Goal: Information Seeking & Learning: Learn about a topic

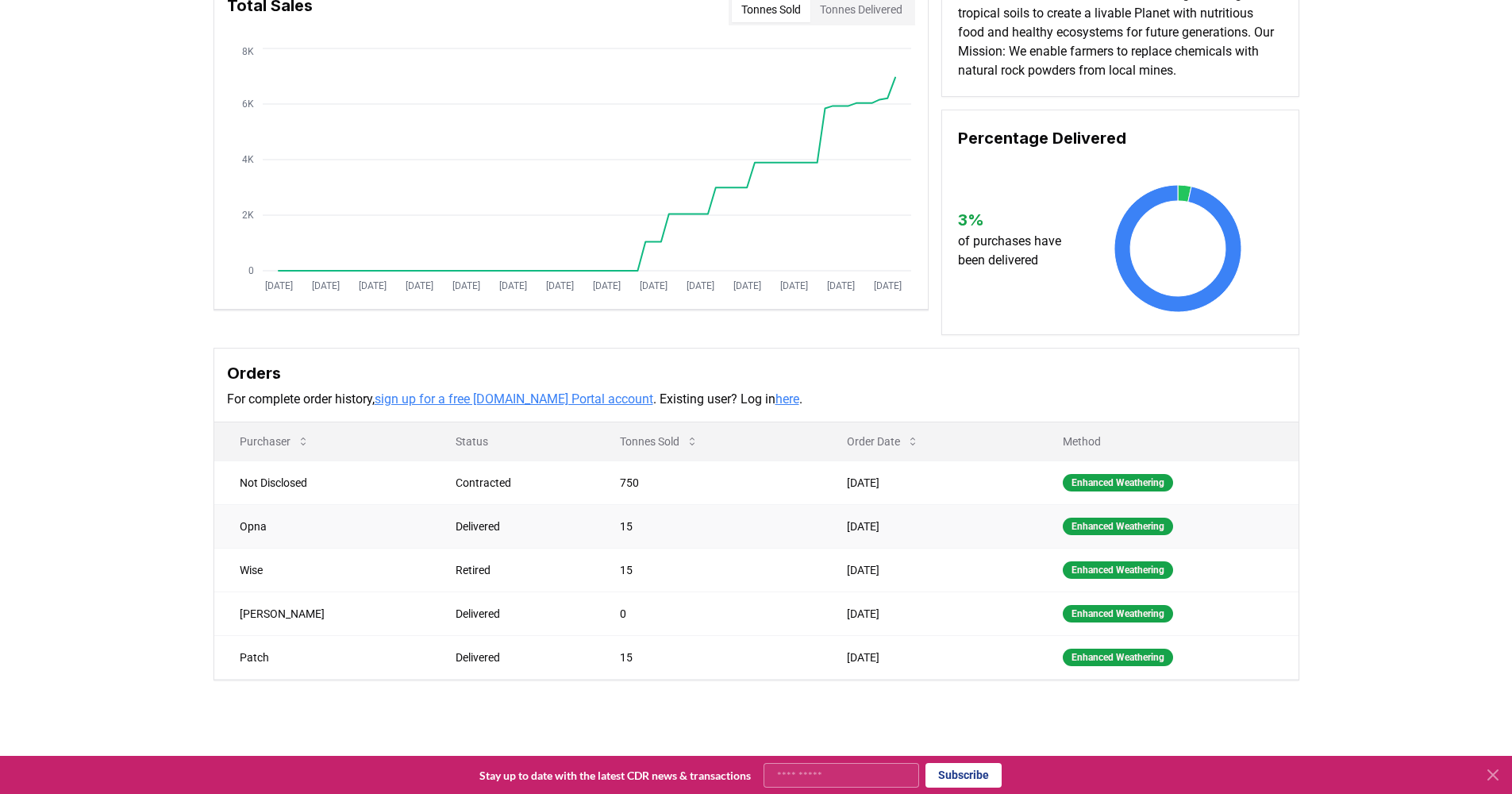
scroll to position [160, 0]
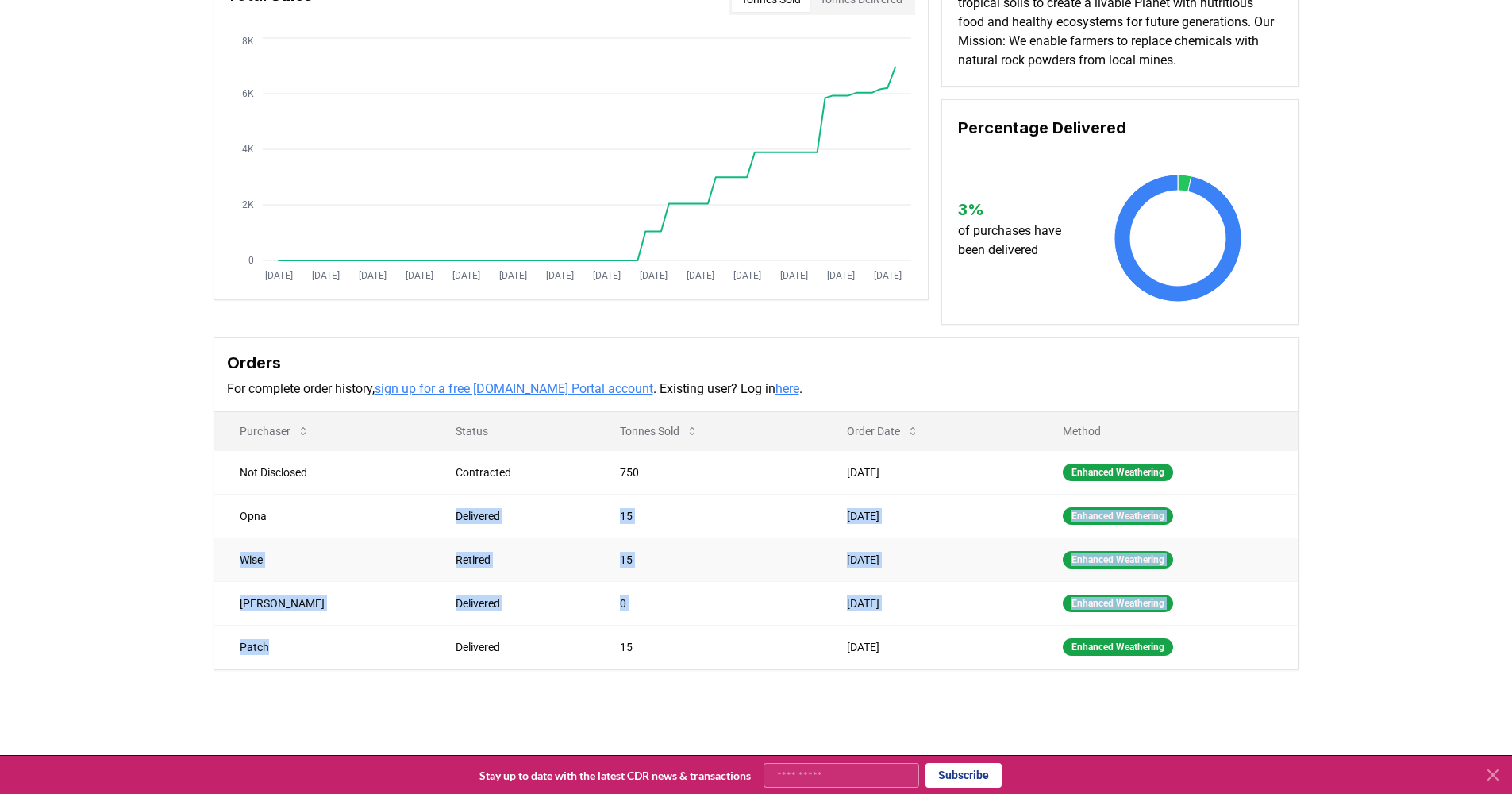
drag, startPoint x: 295, startPoint y: 647, endPoint x: 250, endPoint y: 539, distance: 117.0
click at [250, 535] on tbody "Not Disclosed Contracted 750 [DATE] Enhanced Weathering Opna Delivered 15 [DATE…" at bounding box center [756, 559] width 1084 height 219
click at [264, 613] on td "[PERSON_NAME]" at bounding box center [322, 602] width 216 height 43
drag, startPoint x: 268, startPoint y: 652, endPoint x: 233, endPoint y: 516, distance: 140.4
click at [233, 516] on tbody "Not Disclosed Contracted 750 [DATE] Enhanced Weathering Opna Delivered 15 [DATE…" at bounding box center [756, 559] width 1084 height 219
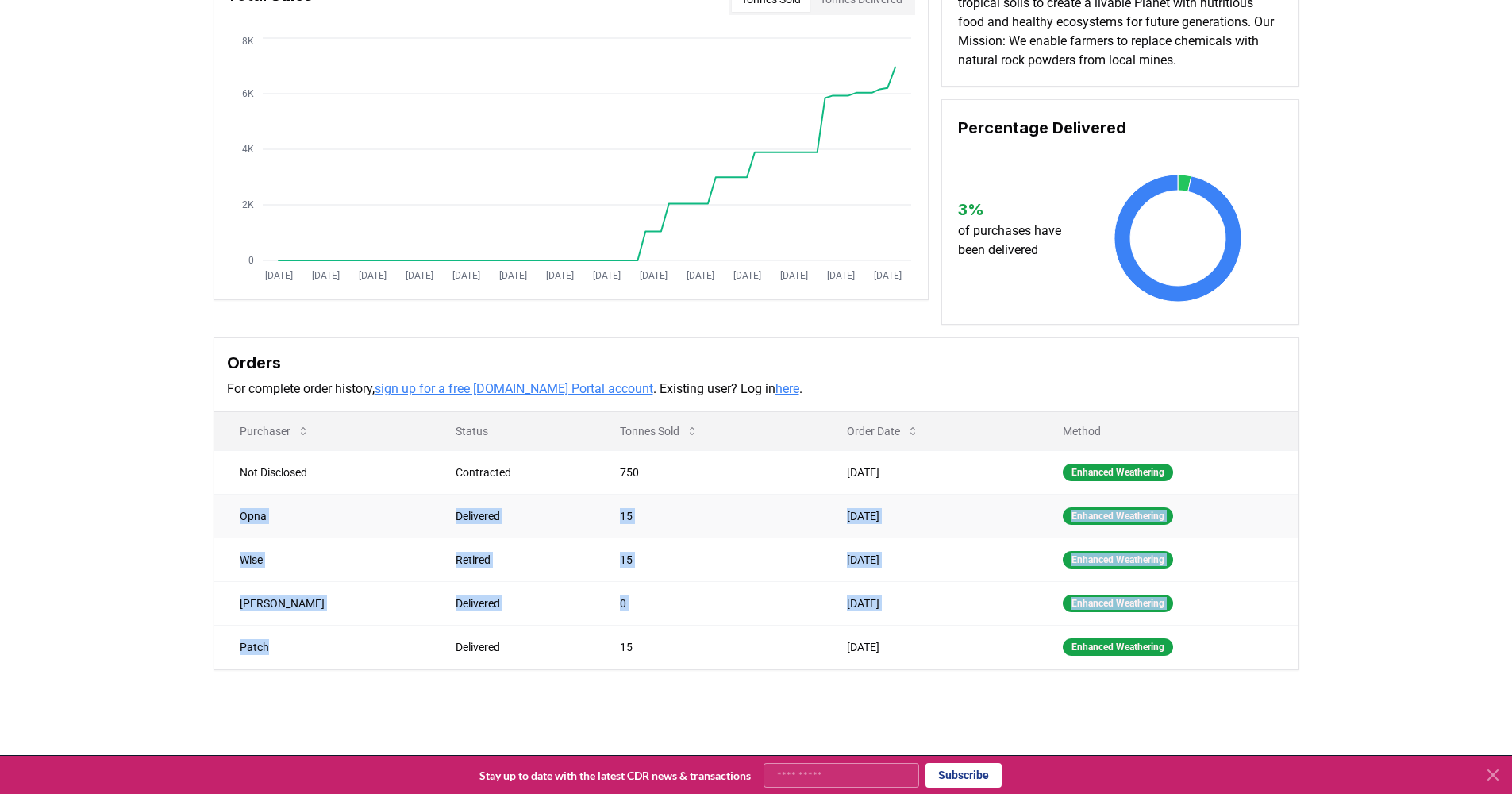
copy tbody "Opna Delivered 15 [DATE] Enhanced Weathering Wise Retired 15 [DATE] Enhanced We…"
click at [737, 619] on td "0" at bounding box center [707, 602] width 227 height 43
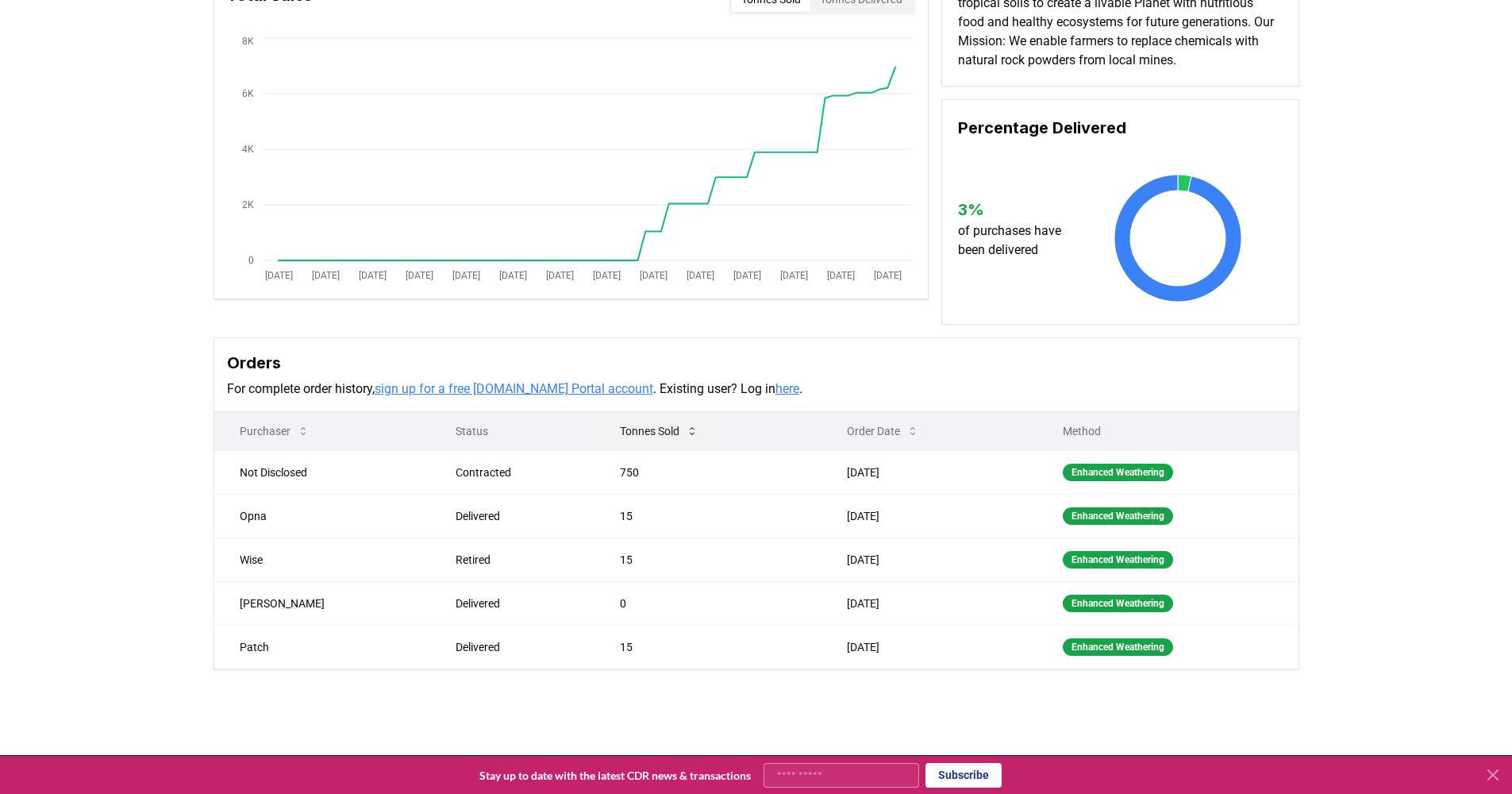
click at [679, 430] on button "Tonnes Sold" at bounding box center [659, 431] width 104 height 32
click at [679, 431] on button "Tonnes Sold" at bounding box center [659, 431] width 104 height 32
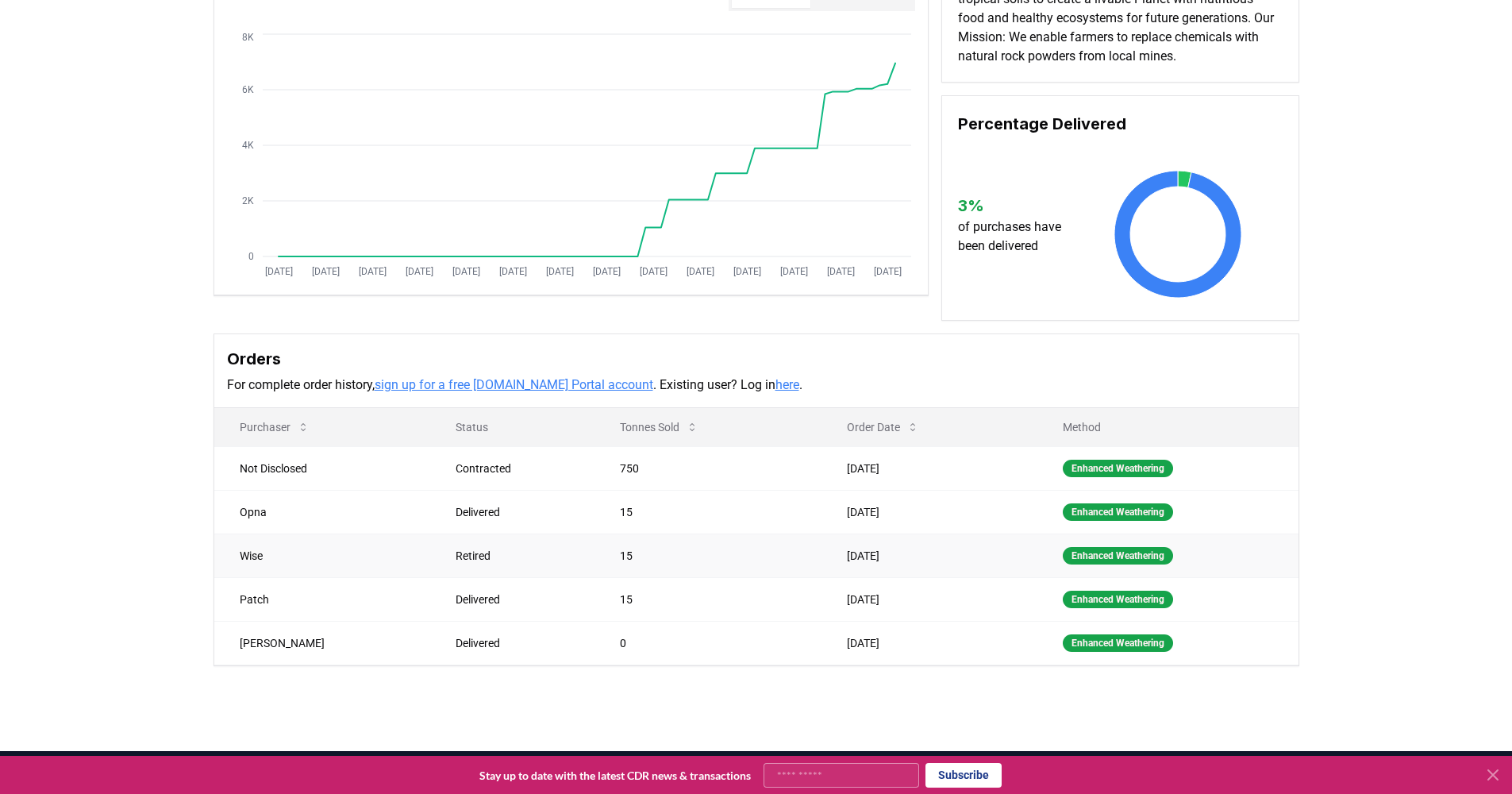
scroll to position [174, 0]
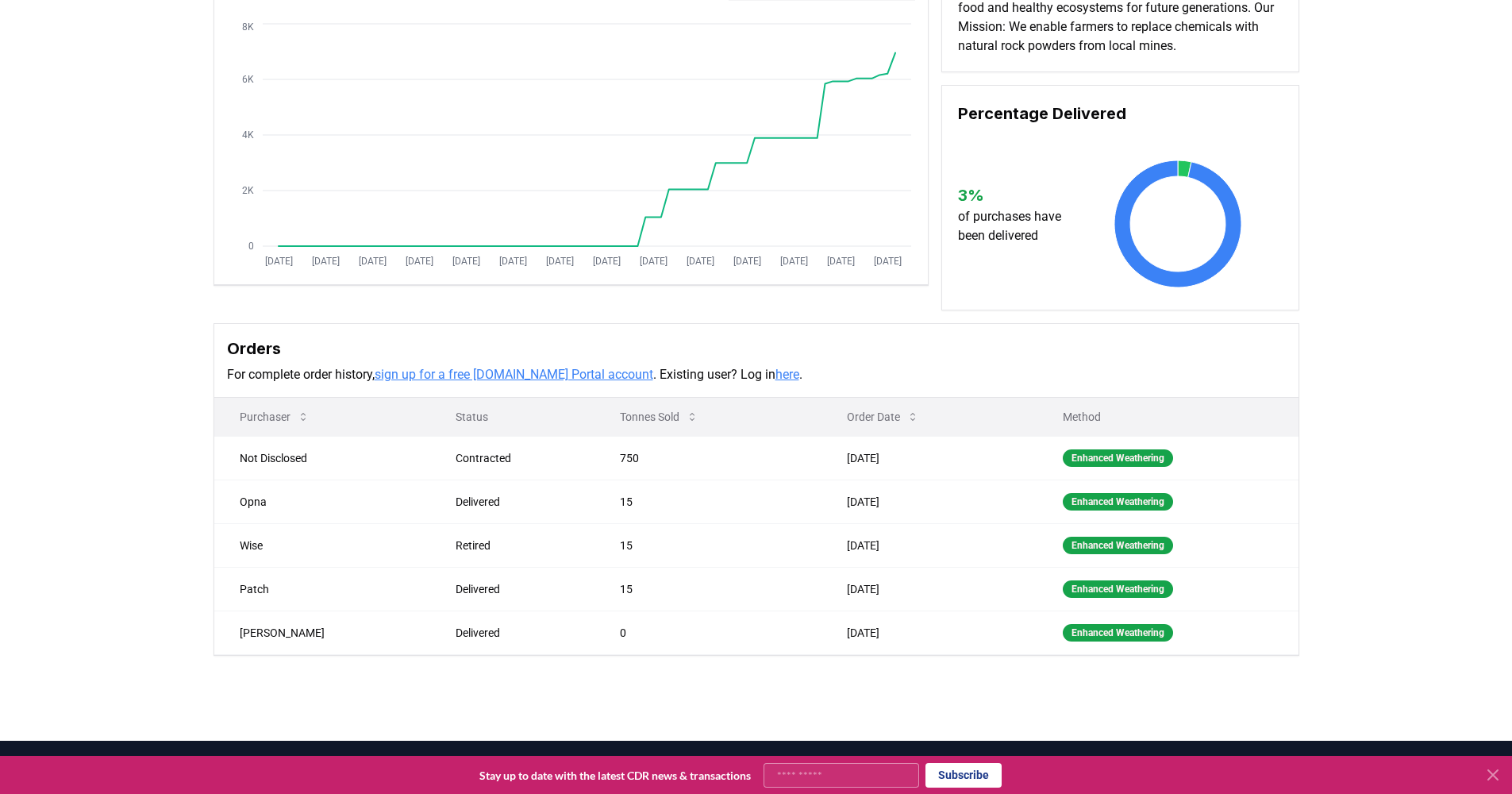
click at [498, 409] on p "Status" at bounding box center [512, 416] width 139 height 16
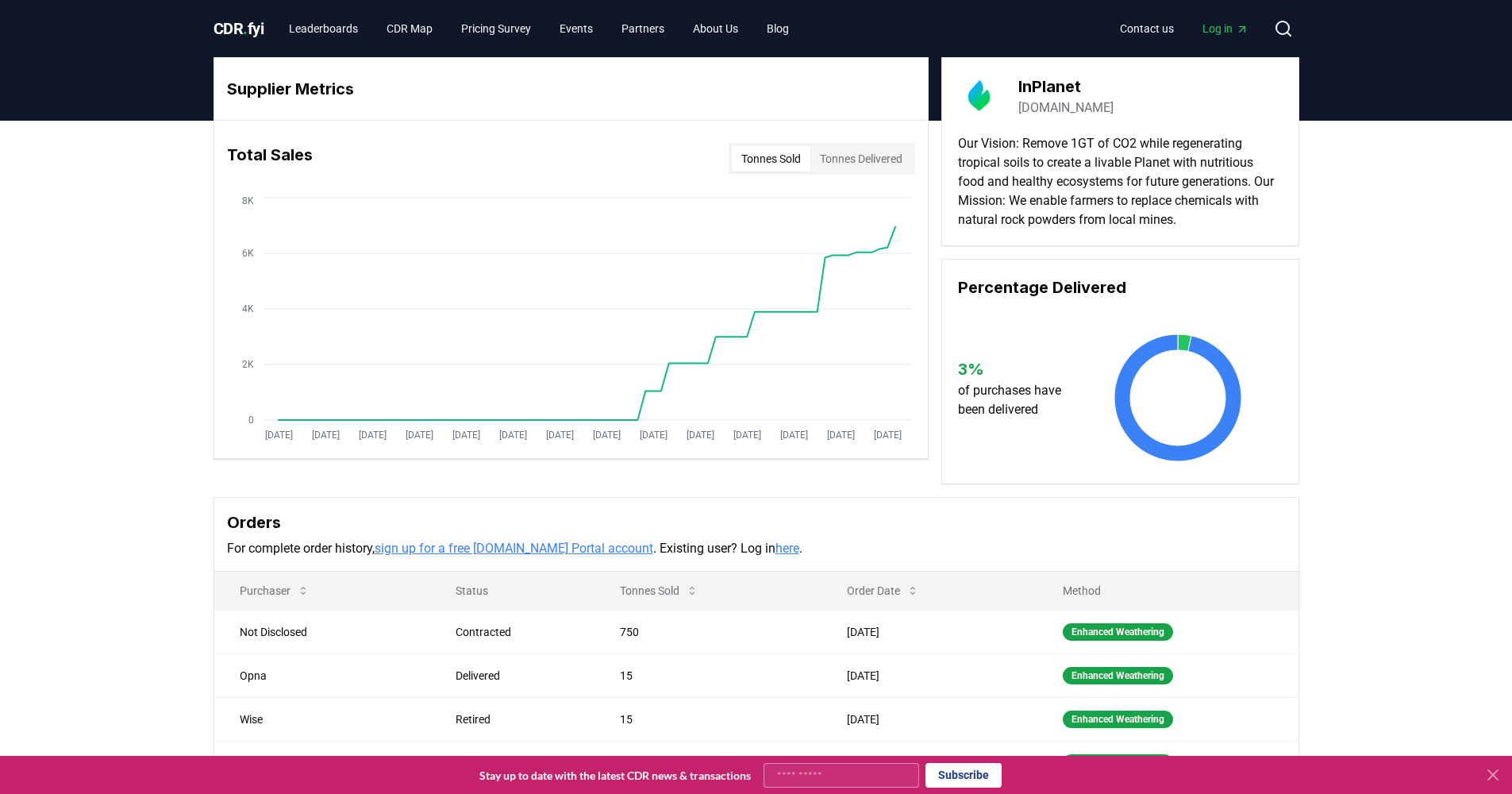
scroll to position [10, 0]
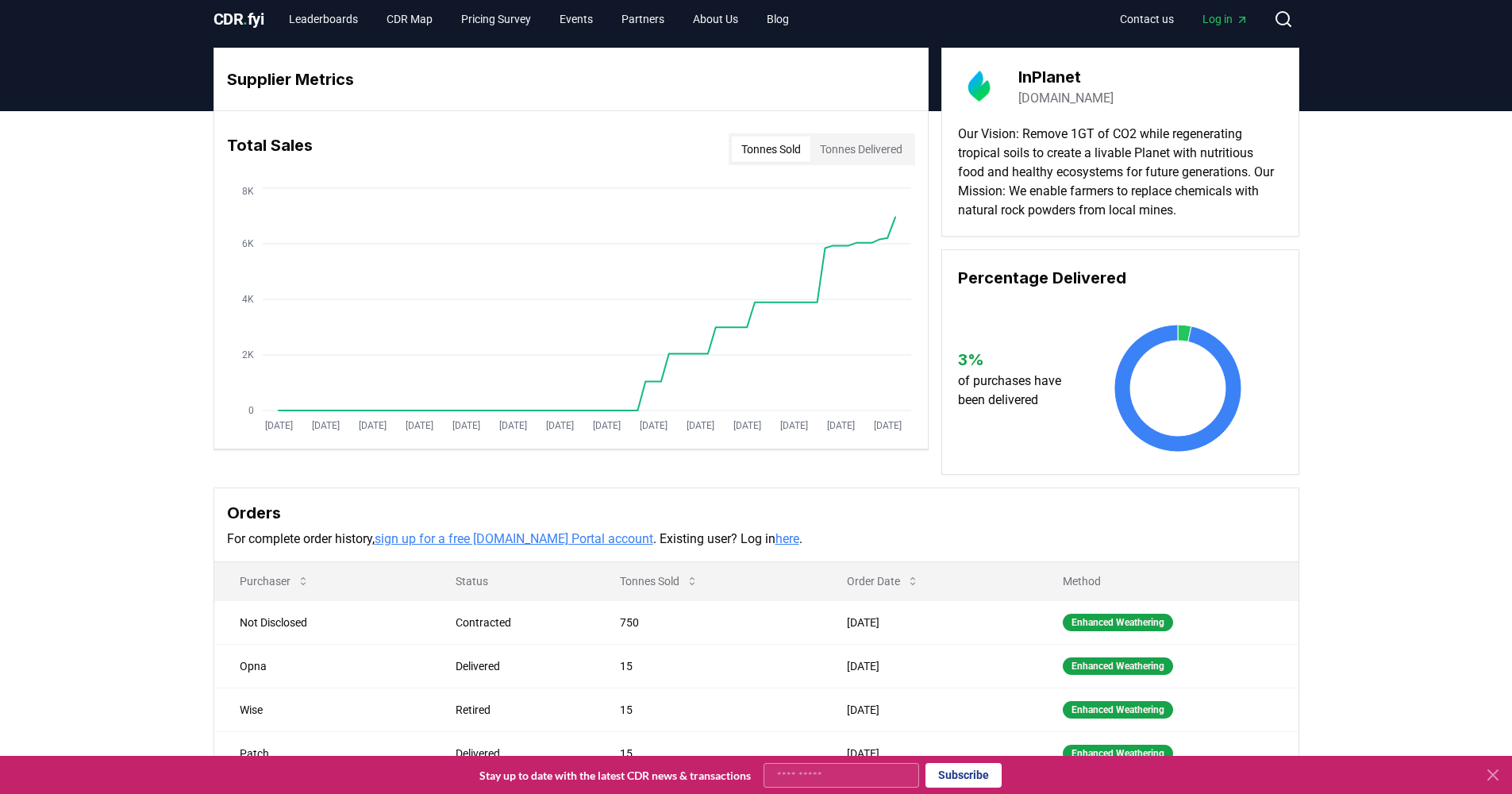
click at [839, 148] on button "Tonnes Delivered" at bounding box center [861, 149] width 101 height 25
click at [773, 155] on button "Tonnes Sold" at bounding box center [771, 149] width 79 height 25
click at [889, 434] on icon "[DATE] [DATE] [DATE] [DATE] [DATE] [DATE] [DATE] [DATE] [DATE] [DATE] [DATE] [D…" at bounding box center [565, 311] width 700 height 254
click at [891, 430] on tspan "[DATE]" at bounding box center [887, 426] width 28 height 11
click at [891, 423] on tspan "[DATE]" at bounding box center [887, 426] width 28 height 11
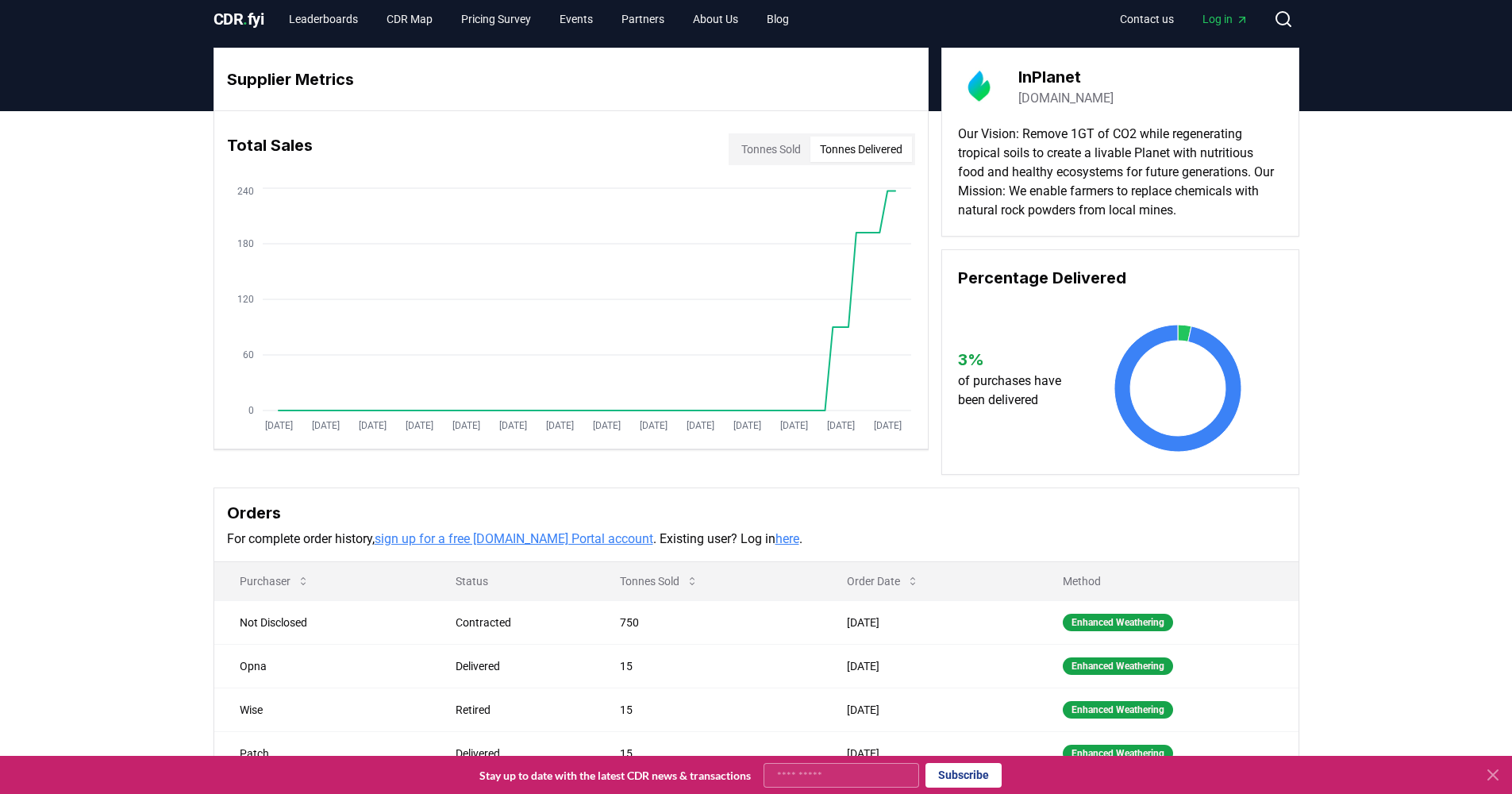
click at [857, 139] on button "Tonnes Delivered" at bounding box center [861, 149] width 101 height 25
click at [836, 422] on tspan "[DATE]" at bounding box center [840, 426] width 28 height 11
click at [785, 431] on icon "[DATE] [DATE] [DATE] [DATE] [DATE] [DATE] [DATE] [DATE] [DATE] [DATE] [DATE] [D…" at bounding box center [565, 311] width 700 height 254
